Goal: Download file/media

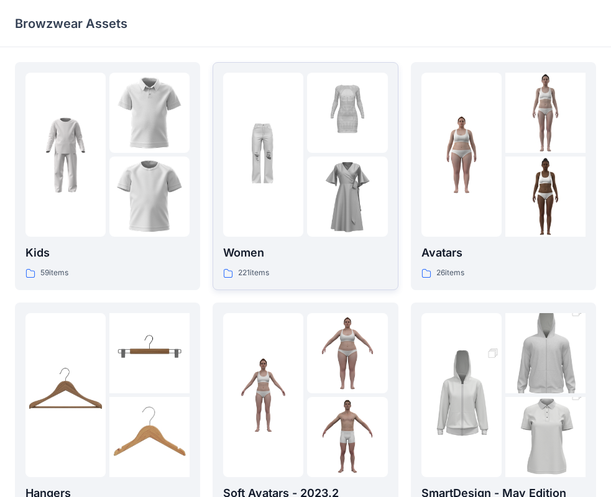
click at [314, 249] on p "Women" at bounding box center [305, 252] width 164 height 17
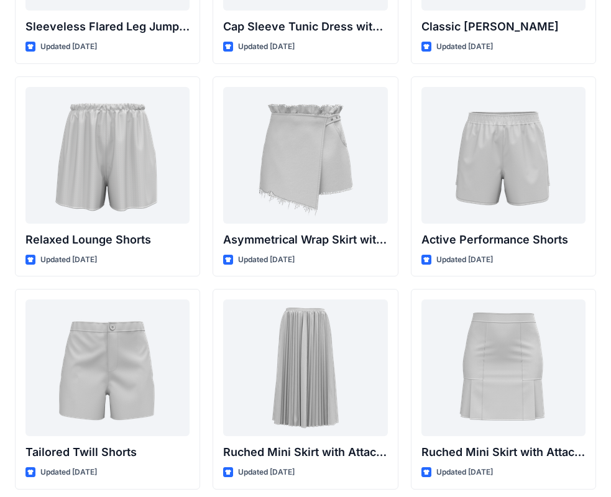
scroll to position [2952, 0]
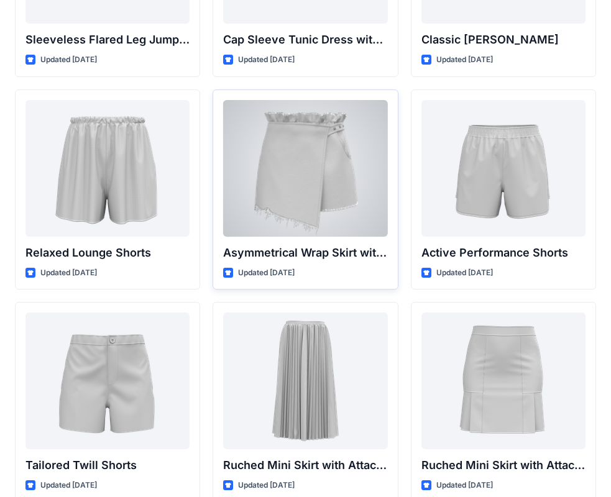
click at [294, 150] on div at bounding box center [305, 168] width 164 height 137
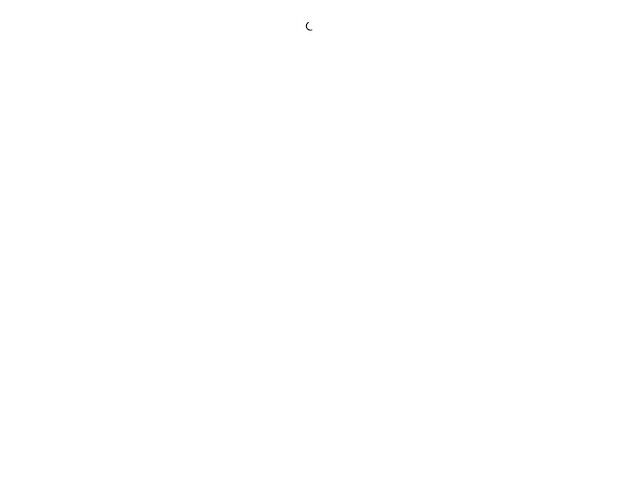
click at [294, 150] on div at bounding box center [310, 248] width 621 height 497
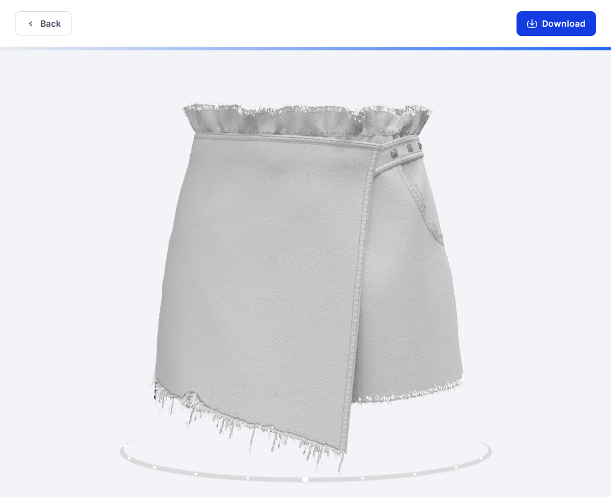
click at [556, 14] on button "Download" at bounding box center [556, 23] width 80 height 25
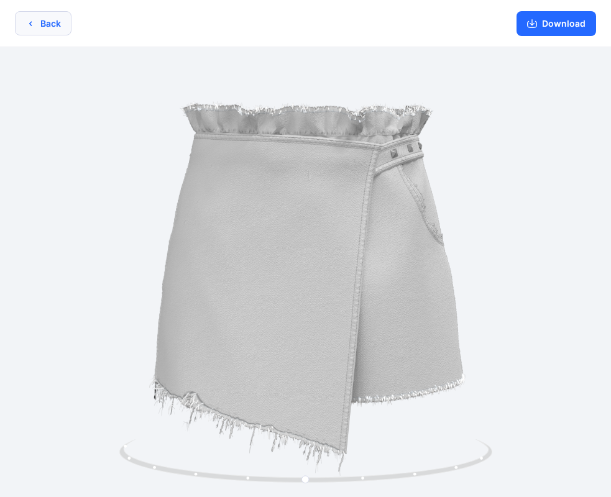
click at [55, 19] on button "Back" at bounding box center [43, 23] width 57 height 24
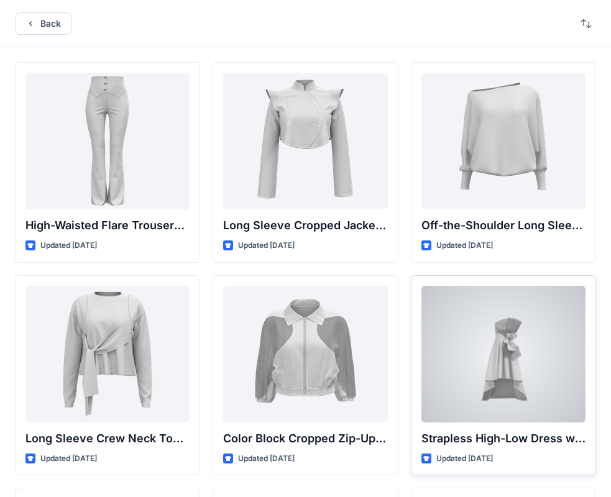
click at [500, 345] on div at bounding box center [503, 354] width 164 height 137
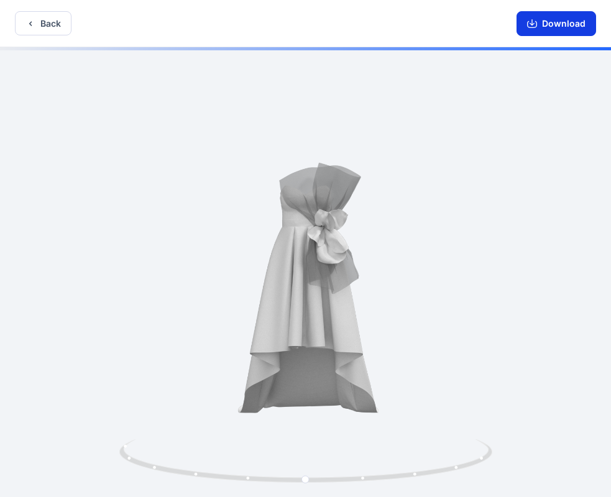
click at [548, 32] on button "Download" at bounding box center [556, 23] width 80 height 25
